Goal: Task Accomplishment & Management: Manage account settings

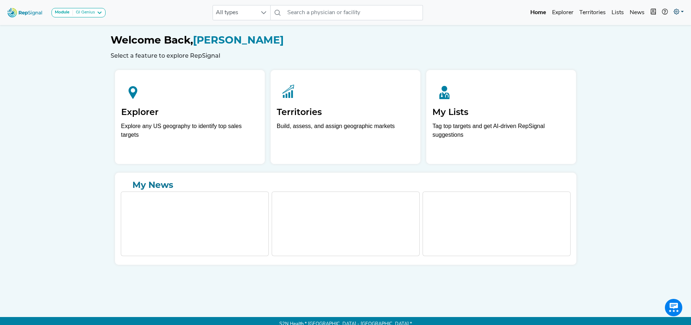
click at [677, 9] on icon at bounding box center [677, 12] width 6 height 6
click at [640, 48] on link "Admin" at bounding box center [657, 45] width 57 height 15
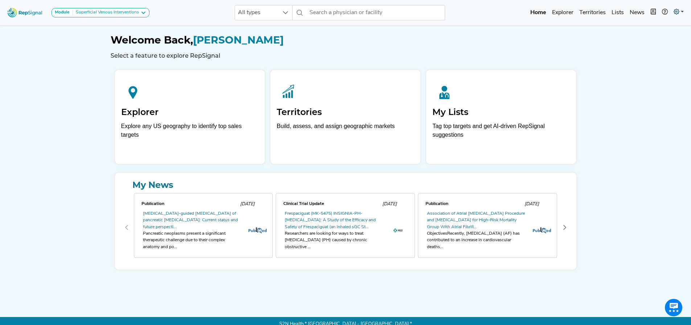
click at [676, 8] on link at bounding box center [679, 12] width 16 height 15
click at [640, 59] on link "Logout" at bounding box center [657, 60] width 57 height 15
